Goal: Complete application form

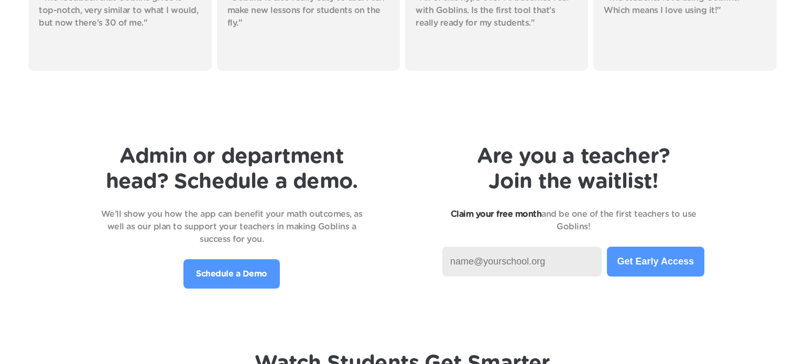
scroll to position [2158, 0]
click at [545, 267] on input at bounding box center [521, 261] width 159 height 30
type input "[PERSON_NAME]"
type input "[PERSON_NAME].[PERSON_NAME]@pulaski.kyschools"
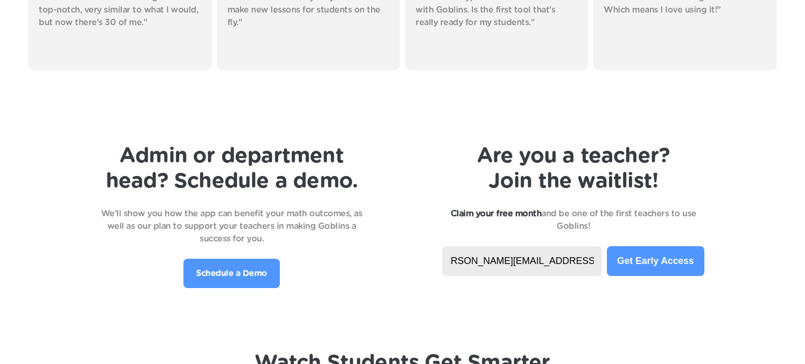
type input "[PERSON_NAME][EMAIL_ADDRESS][PERSON_NAME][DOMAIN_NAME]"
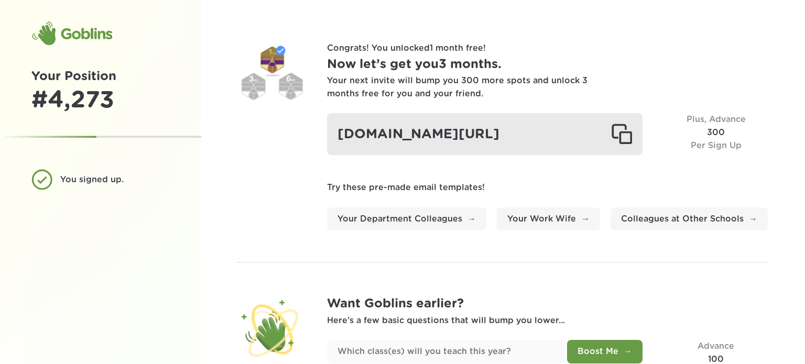
click at [620, 145] on div at bounding box center [621, 134] width 21 height 21
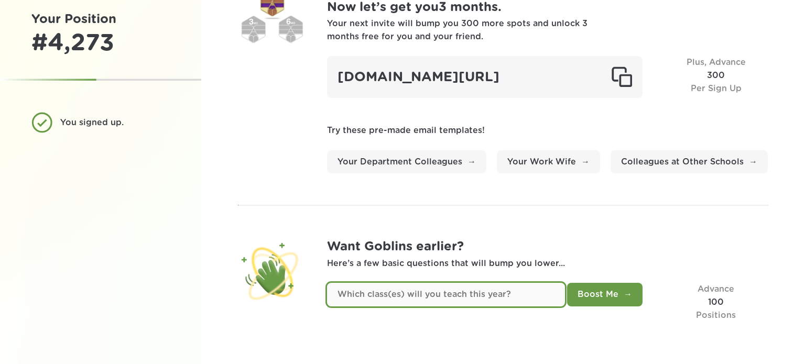
click at [426, 289] on input "text" at bounding box center [446, 295] width 238 height 24
type input "Math Enrichment for 8th grade"
click at [567, 283] on button "Boost Me" at bounding box center [604, 295] width 75 height 24
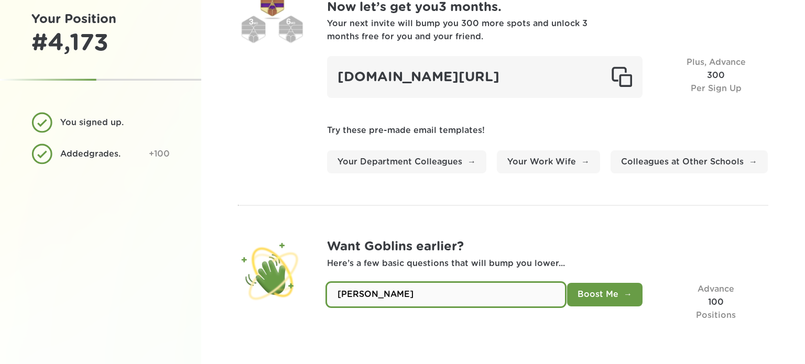
type input "Michelle Payne"
click at [567, 283] on button "Boost Me" at bounding box center [604, 295] width 75 height 24
type input "Math Teacher"
click at [567, 283] on button "Boost Me" at bounding box center [604, 295] width 75 height 24
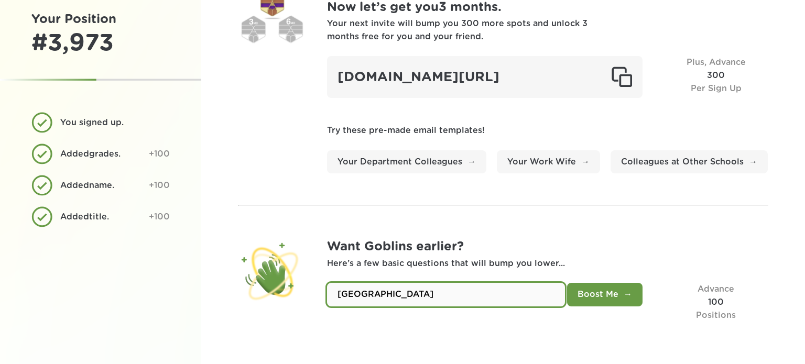
click at [394, 293] on input "Southern MIddle School" at bounding box center [446, 295] width 238 height 24
type input "Southern Middle School"
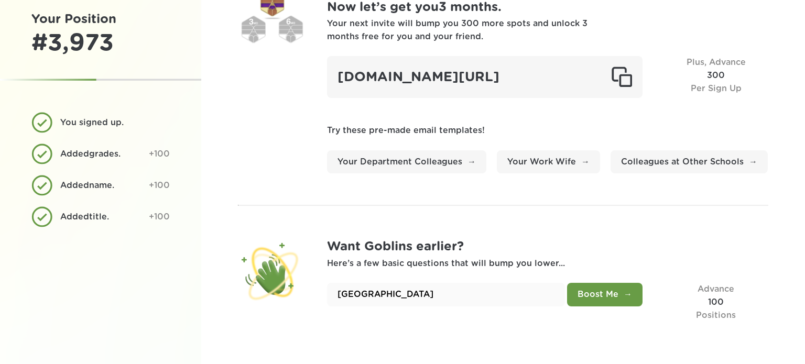
click at [599, 299] on button "Boost Me" at bounding box center [604, 295] width 75 height 24
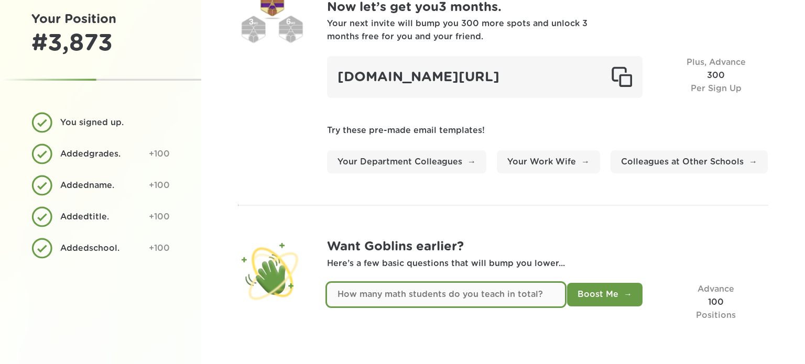
click at [432, 298] on input "text" at bounding box center [446, 295] width 238 height 24
type input "300"
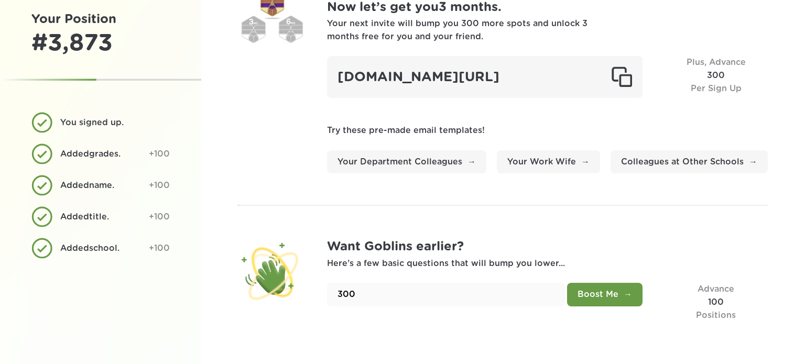
click at [610, 297] on button "Boost Me" at bounding box center [604, 295] width 75 height 24
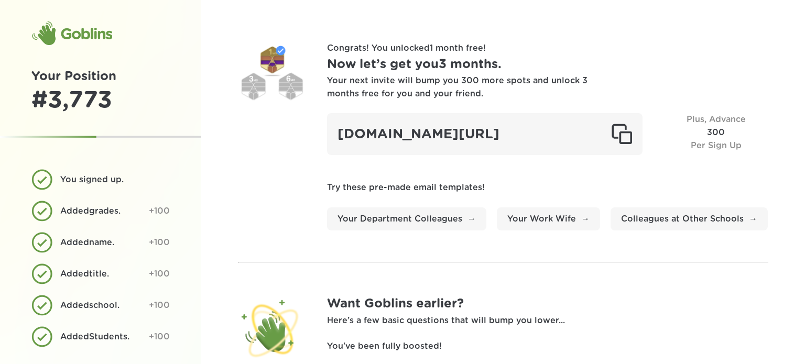
scroll to position [61, 0]
click at [84, 33] on div "Goblins" at bounding box center [71, 33] width 81 height 25
click at [256, 83] on div at bounding box center [272, 76] width 68 height 68
